Goal: Check status: Check status

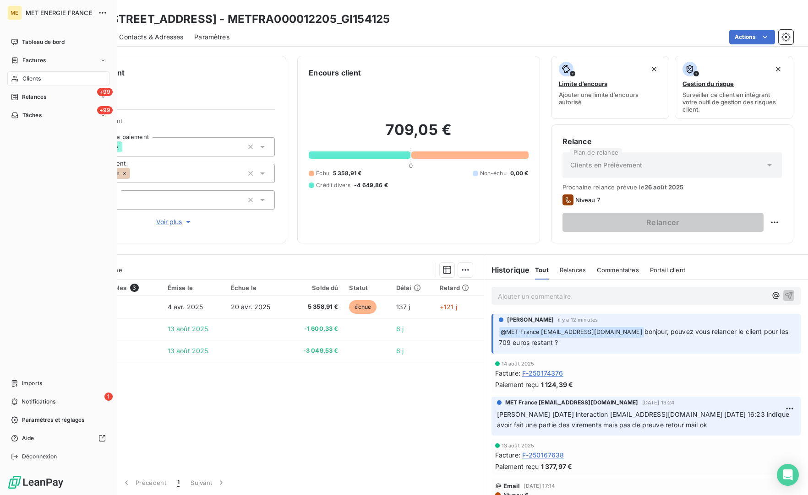
click at [27, 77] on span "Clients" at bounding box center [31, 79] width 18 height 8
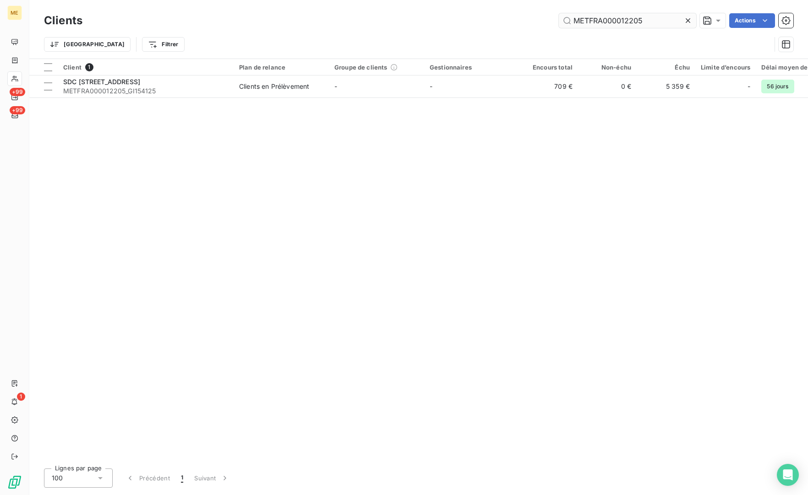
click at [637, 16] on input "METFRA000012205" at bounding box center [627, 20] width 137 height 15
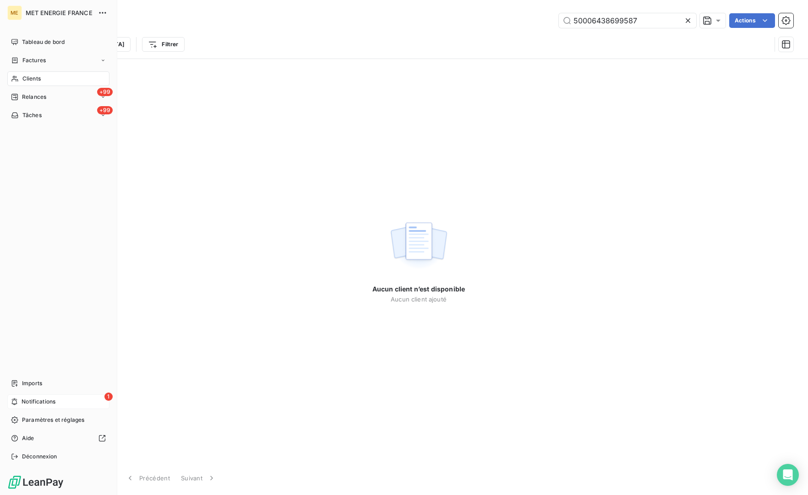
type input "50006438699587"
click at [36, 400] on span "Notifications" at bounding box center [39, 402] width 34 height 8
click at [33, 264] on div "Tableau de bord Factures Clients +99 Relances +99 Tâches Imports 1 Notification…" at bounding box center [58, 250] width 102 height 430
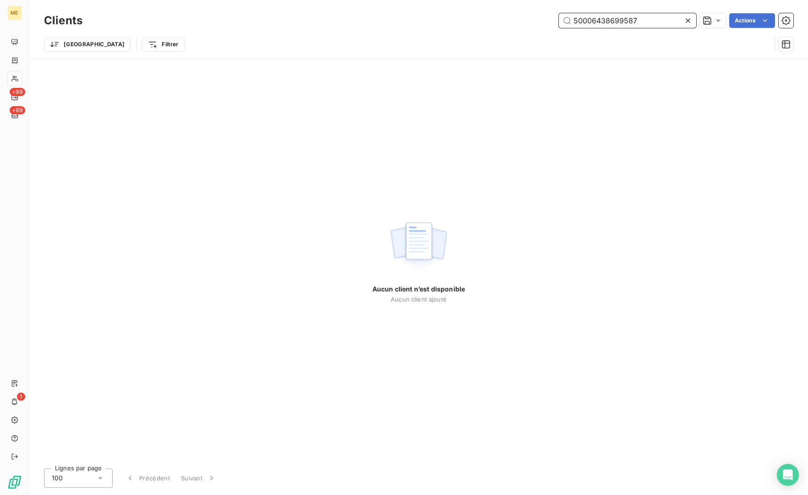
click at [624, 16] on input "50006438699587" at bounding box center [627, 20] width 137 height 15
